Goal: Ask a question

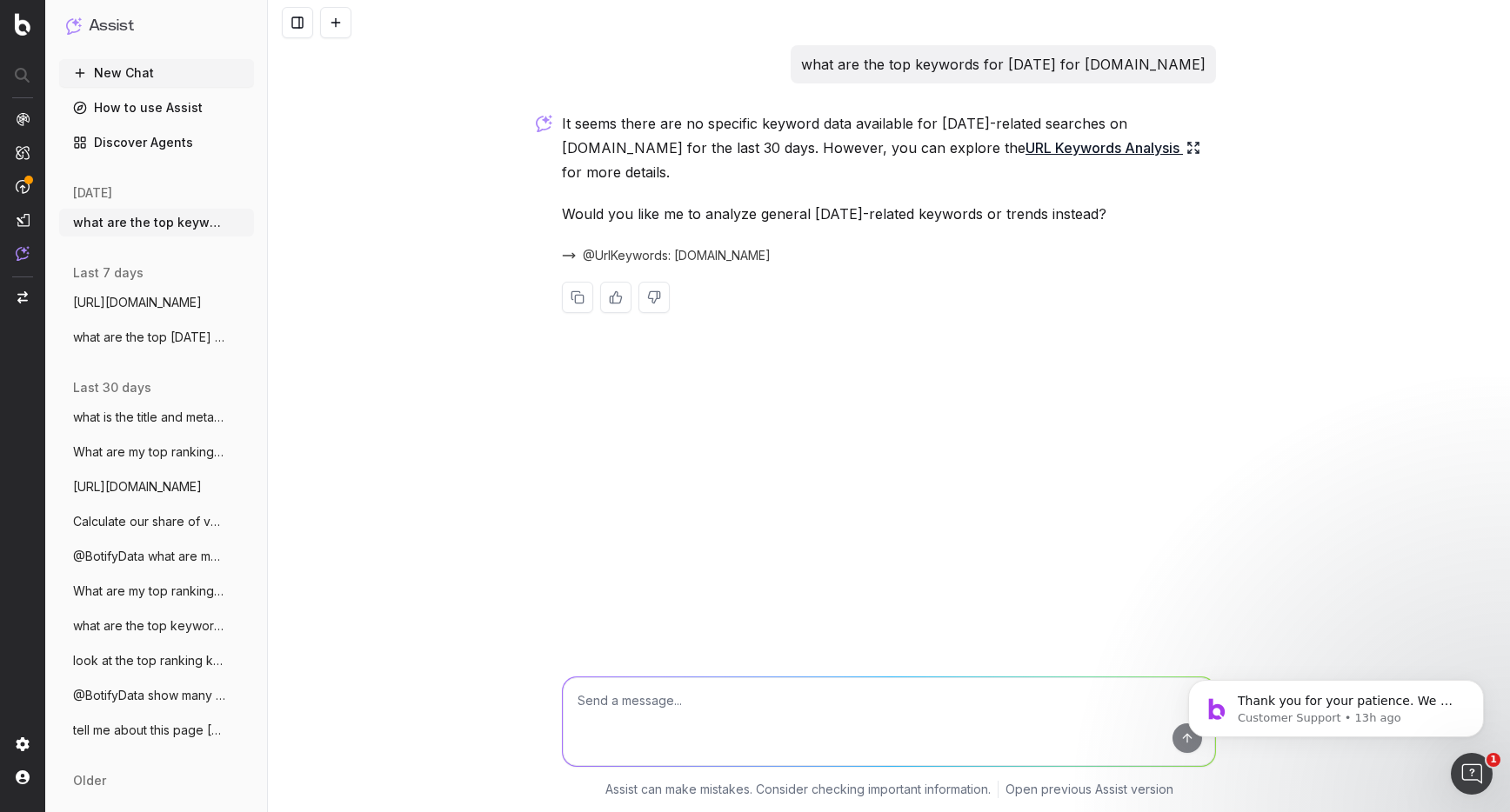
click at [643, 254] on span "@UrlKeywords: [DOMAIN_NAME]" at bounding box center [676, 255] width 187 height 18
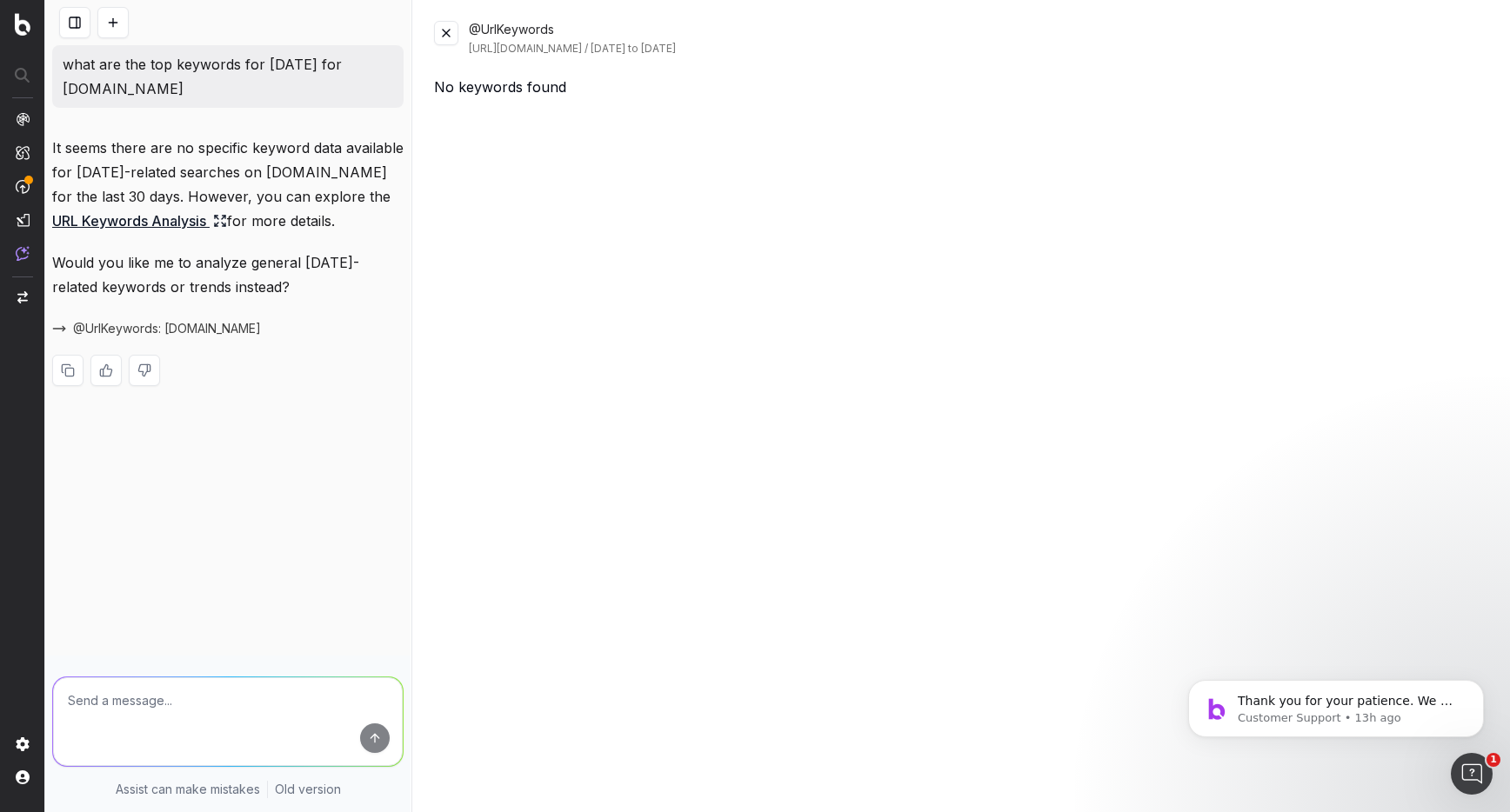
click at [446, 39] on button at bounding box center [446, 33] width 24 height 24
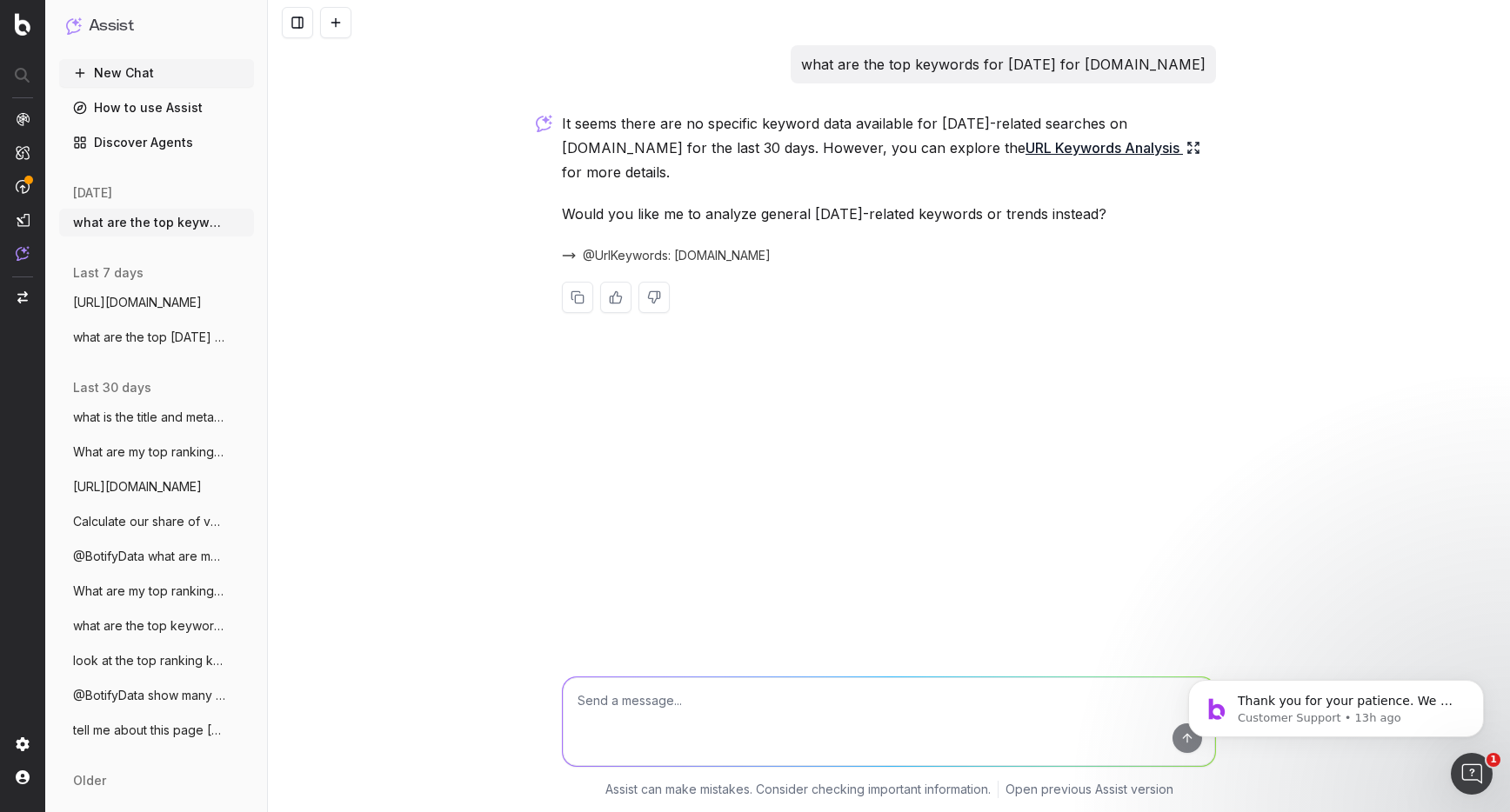
click at [710, 716] on textarea at bounding box center [889, 722] width 653 height 89
type textarea "there are not keywords that contain [DATE] over the last 7 days?"
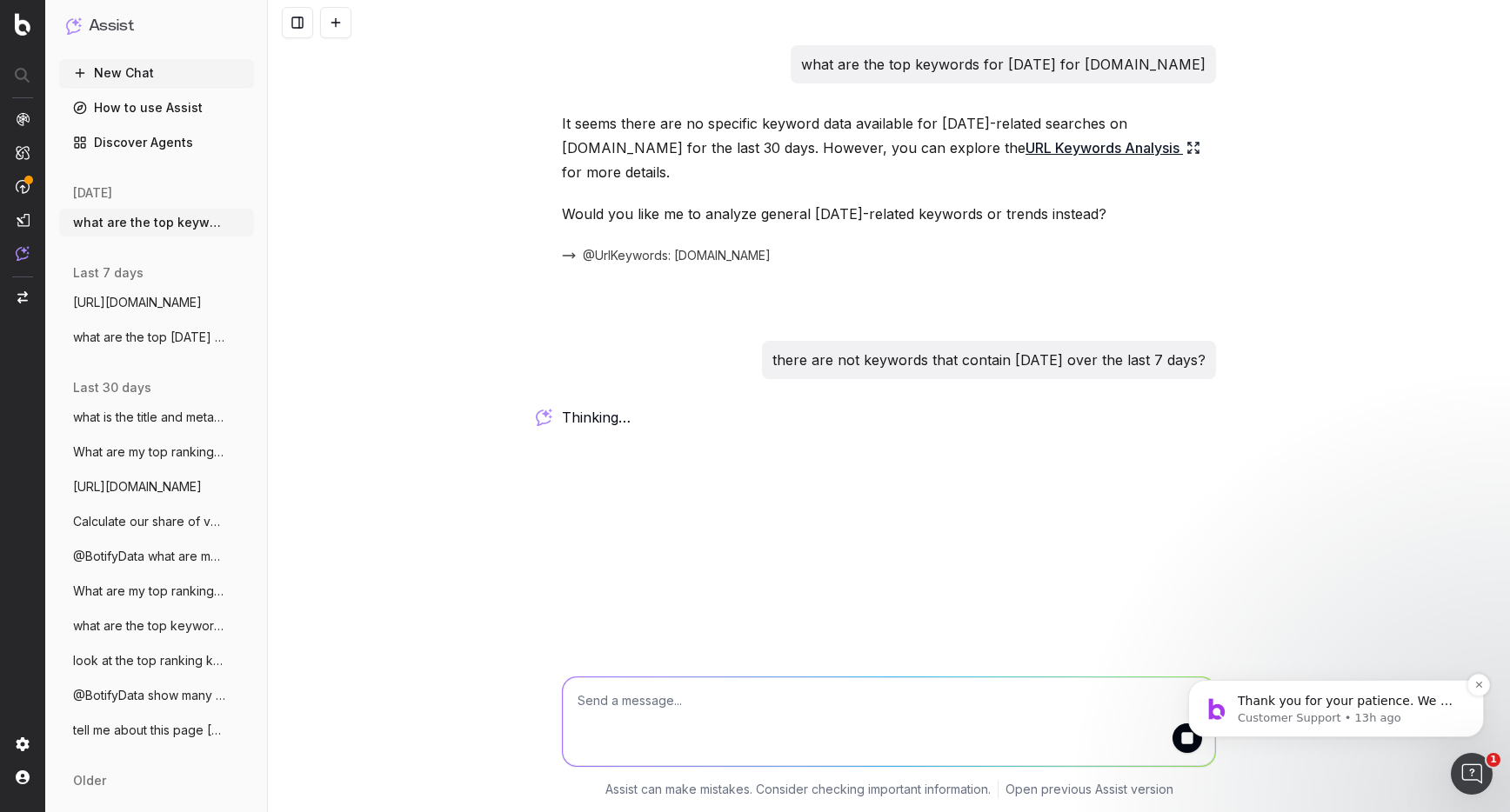
click at [1336, 716] on p "Customer Support • 13h ago" at bounding box center [1350, 718] width 225 height 16
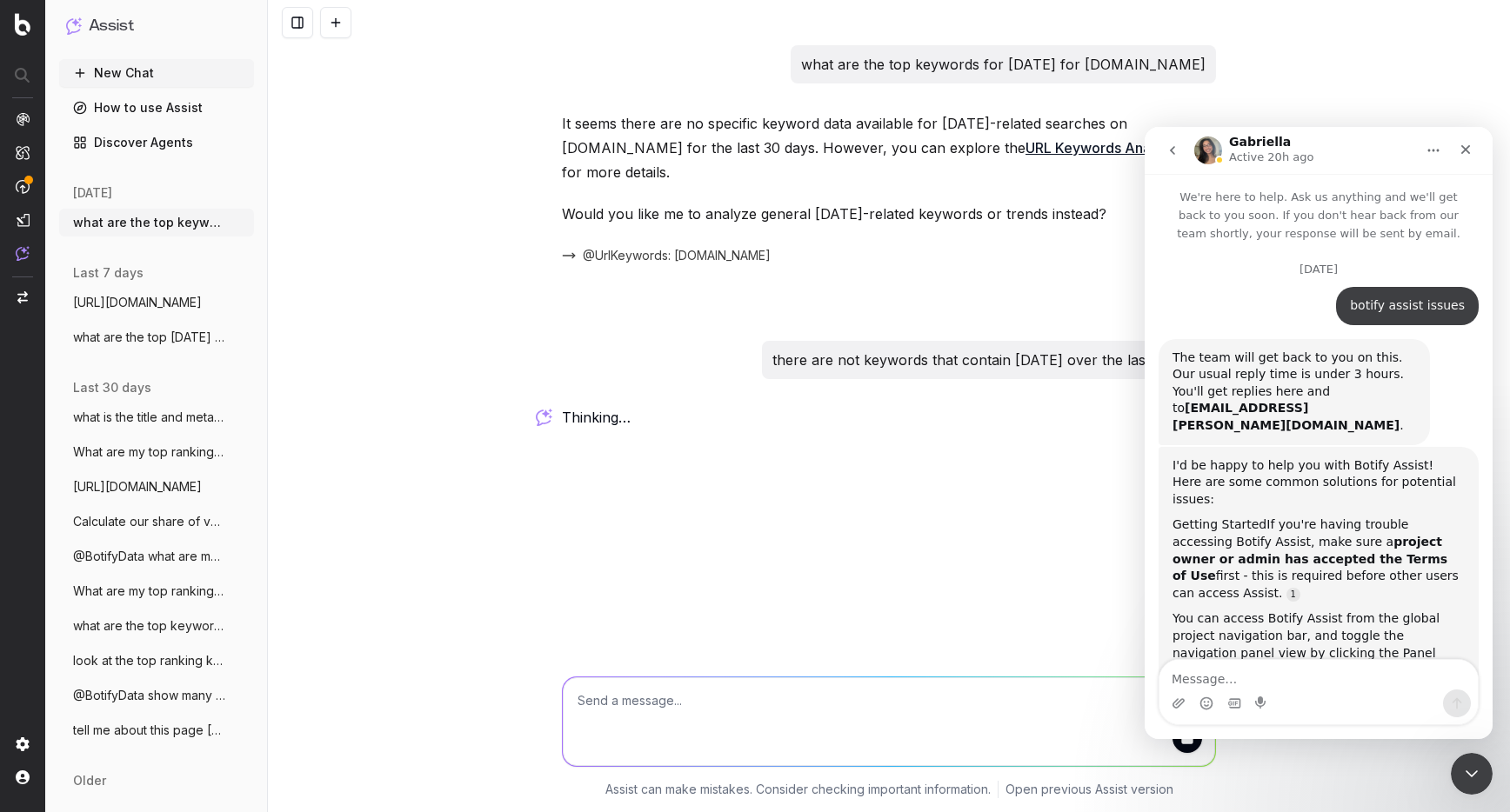
drag, startPoint x: 976, startPoint y: 369, endPoint x: 986, endPoint y: 366, distance: 10.4
click at [976, 369] on p "there are not keywords that contain [DATE] over the last 7 days?" at bounding box center [989, 360] width 433 height 24
click at [1468, 149] on icon "Close" at bounding box center [1465, 149] width 14 height 14
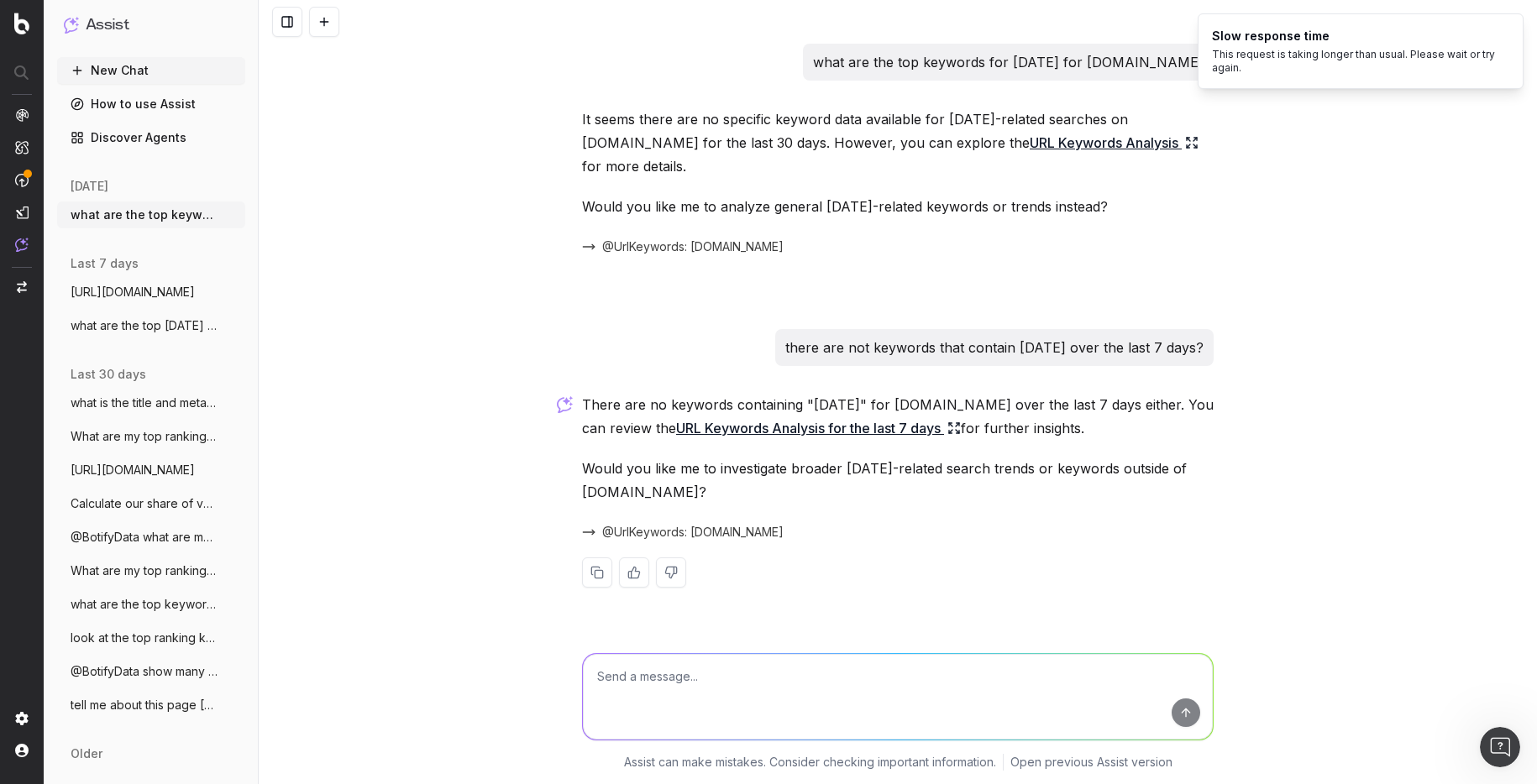
scroll to position [3319, 0]
click at [805, 428] on link "URL Keywords Analysis for the last 7 days" at bounding box center [818, 428] width 285 height 23
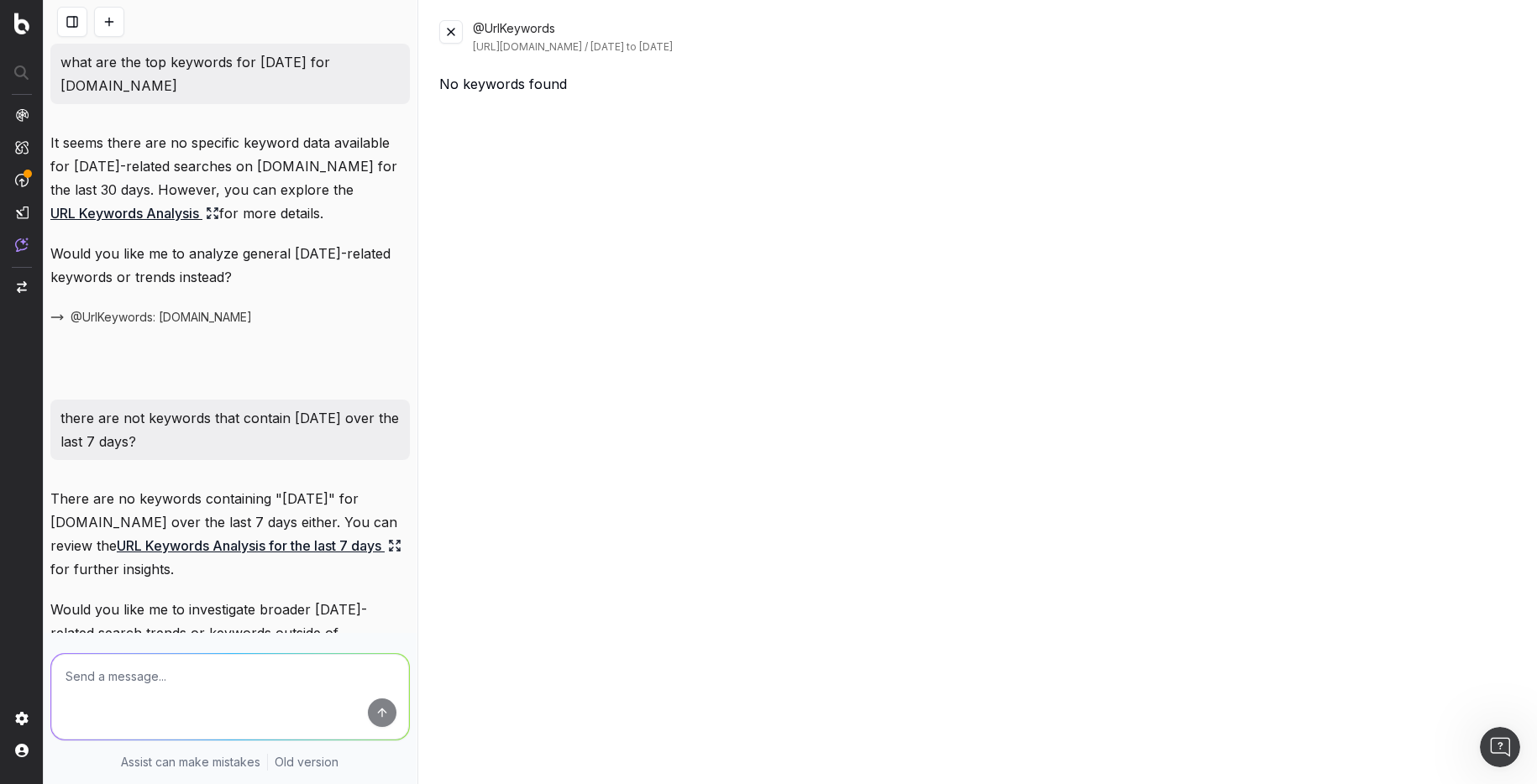
click at [450, 30] on button at bounding box center [451, 32] width 23 height 23
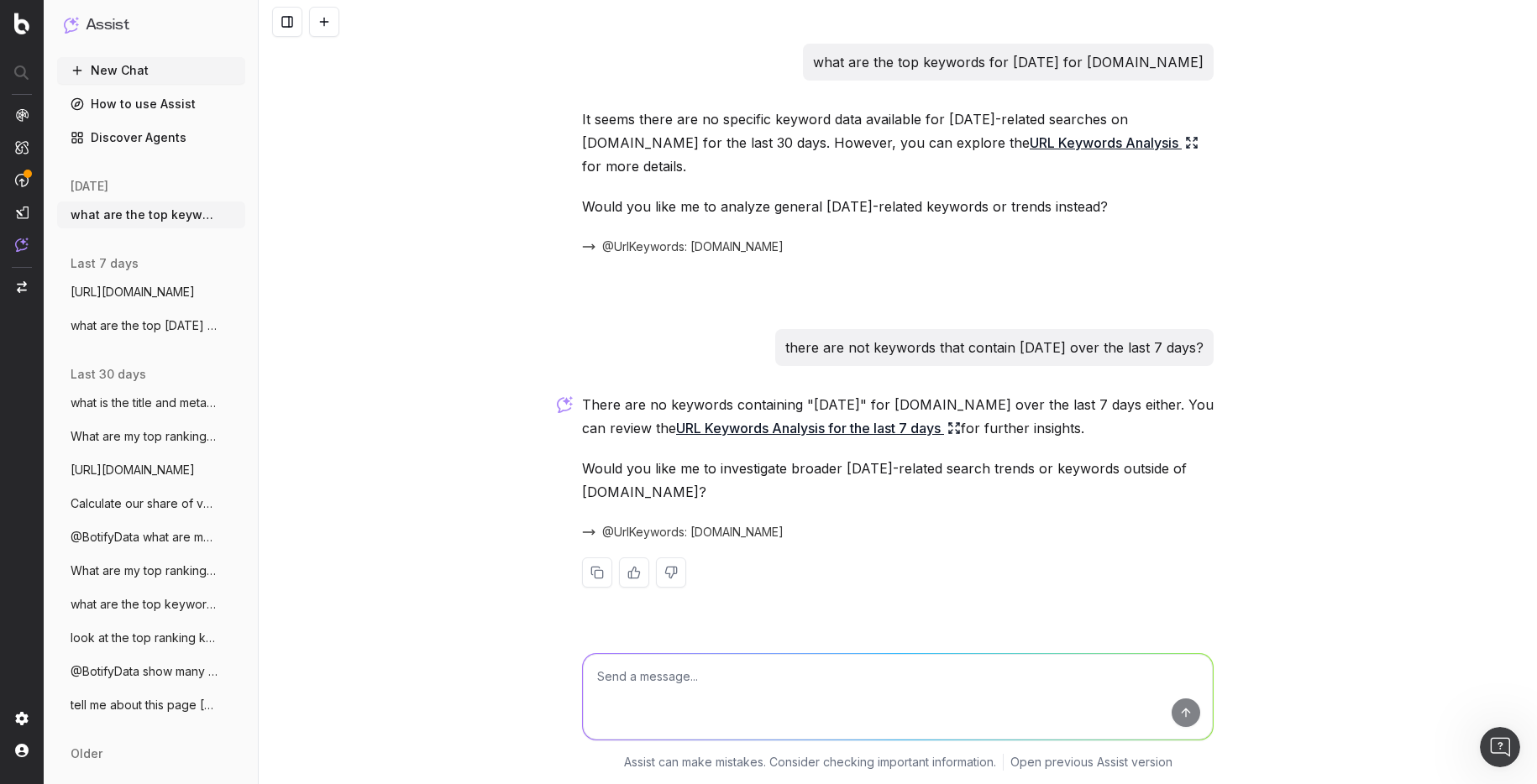
click at [706, 527] on span "@UrlKeywords: [DOMAIN_NAME]" at bounding box center [692, 532] width 181 height 17
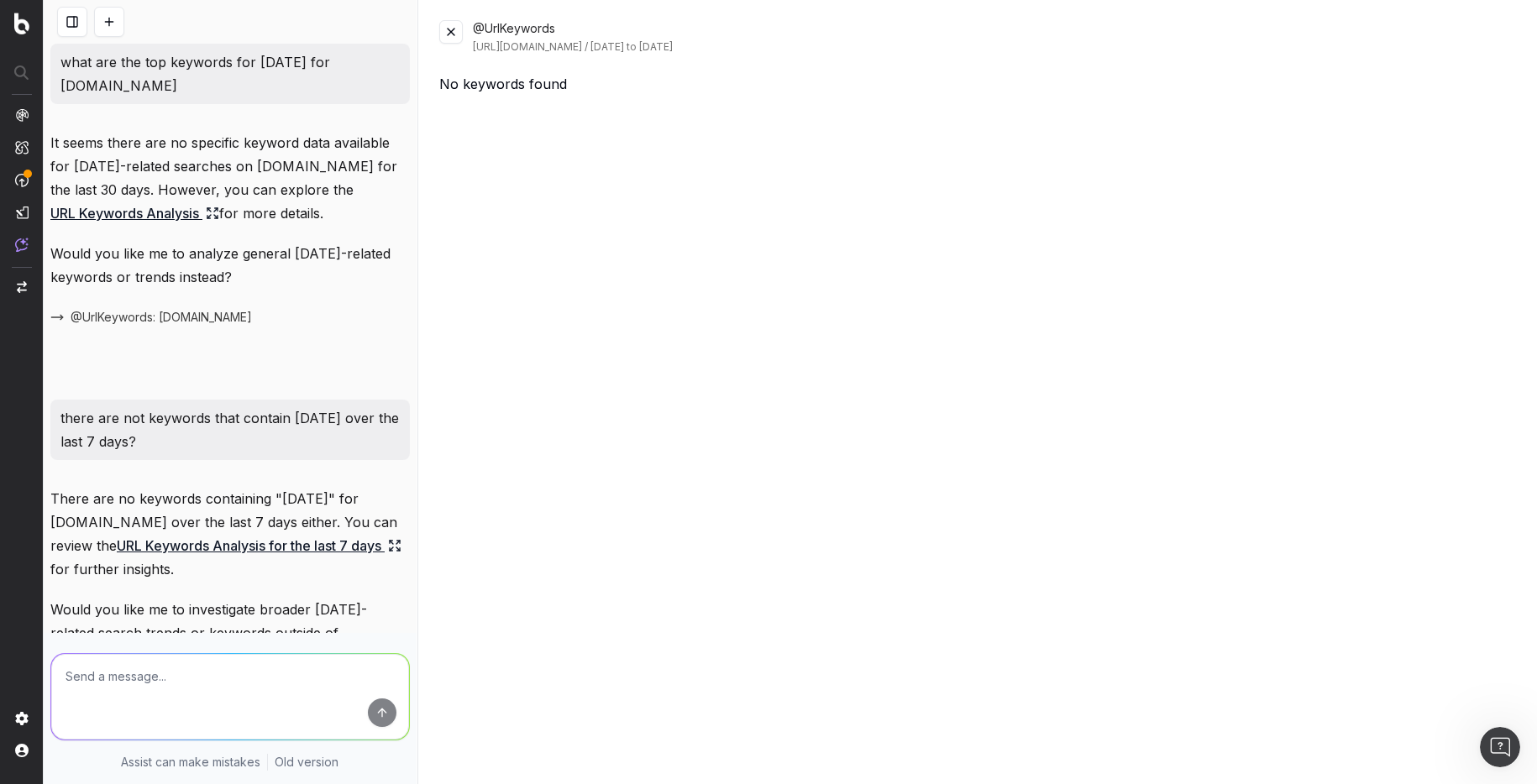
click at [454, 38] on button at bounding box center [451, 32] width 23 height 23
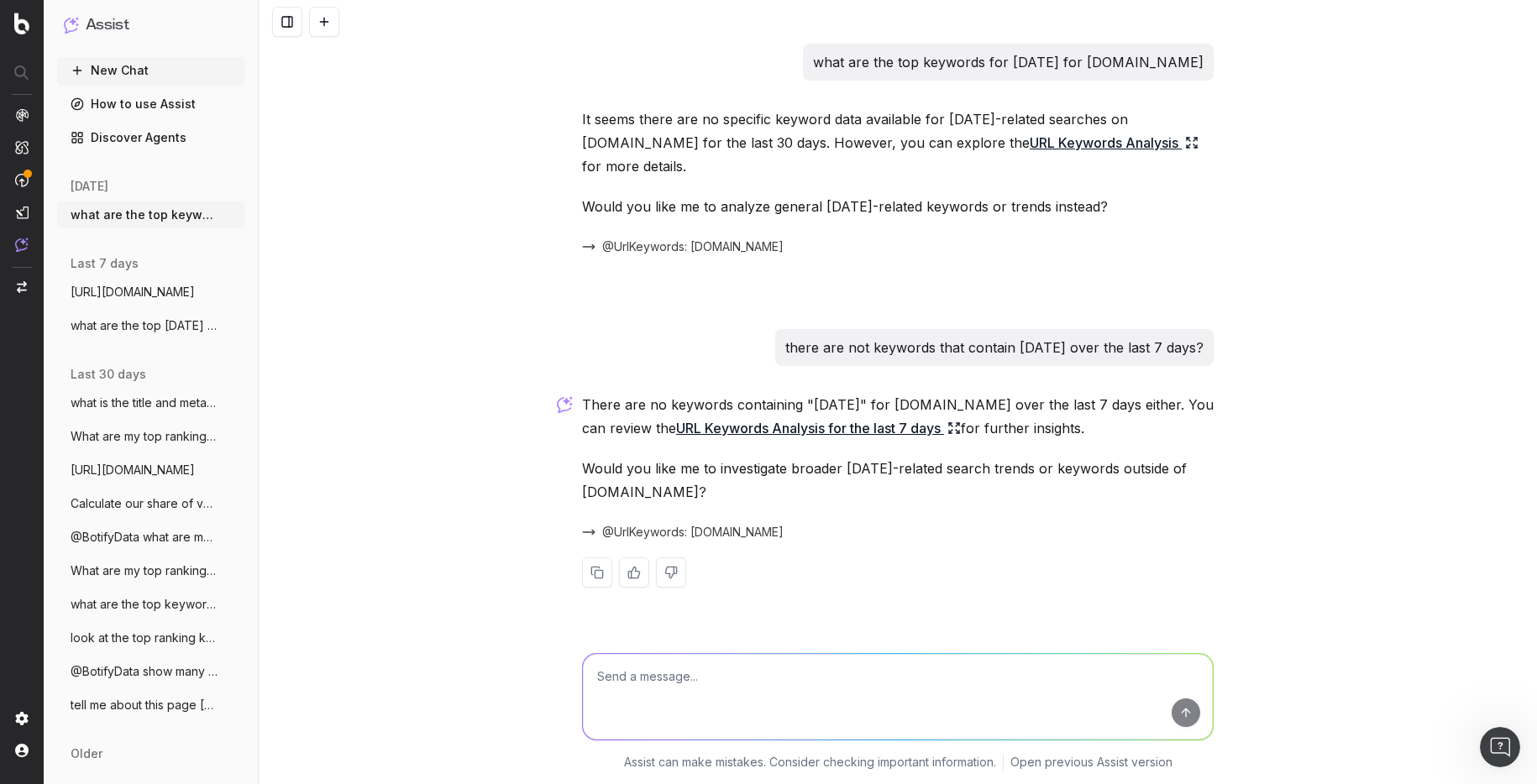
click at [136, 106] on link "How to use Assist" at bounding box center [150, 104] width 188 height 27
